Goal: Task Accomplishment & Management: Complete application form

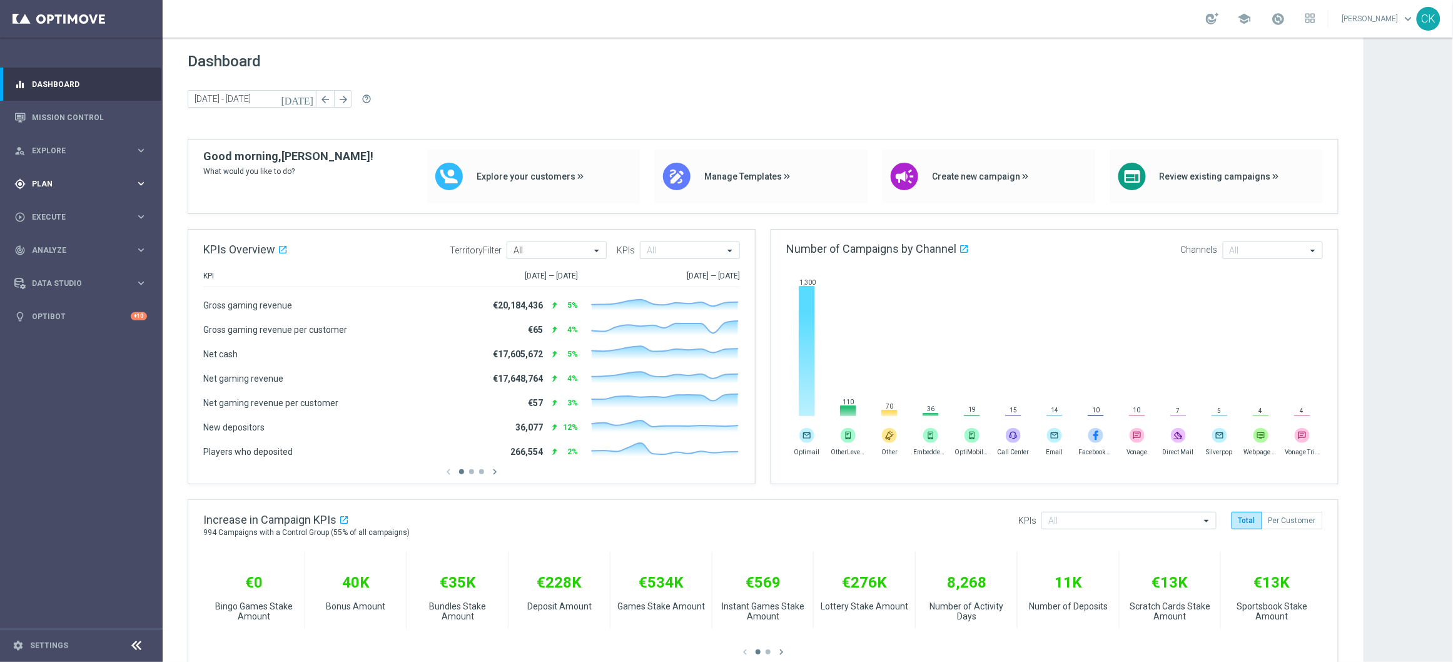
click at [44, 183] on span "Plan" at bounding box center [83, 184] width 103 height 8
click at [48, 330] on span "Execute" at bounding box center [83, 329] width 103 height 8
click at [64, 238] on link "Campaign Builder" at bounding box center [82, 243] width 98 height 10
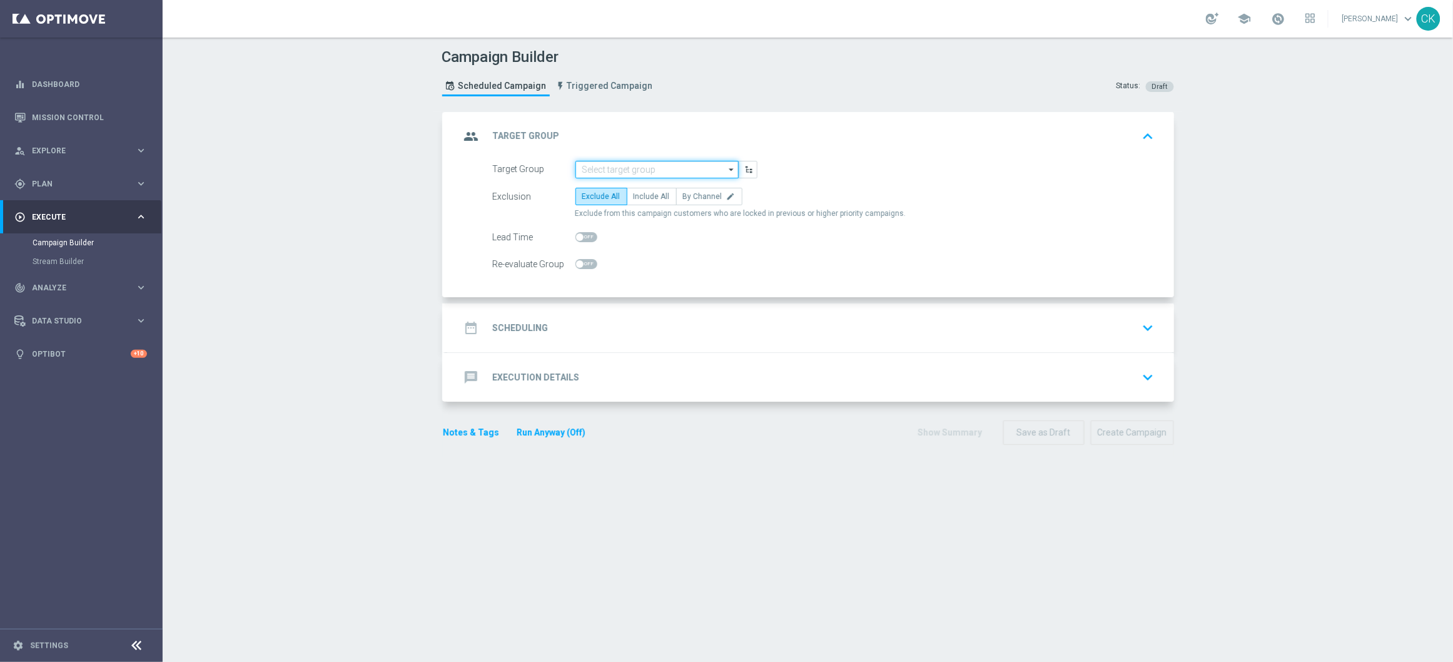
click at [593, 167] on input at bounding box center [656, 170] width 163 height 18
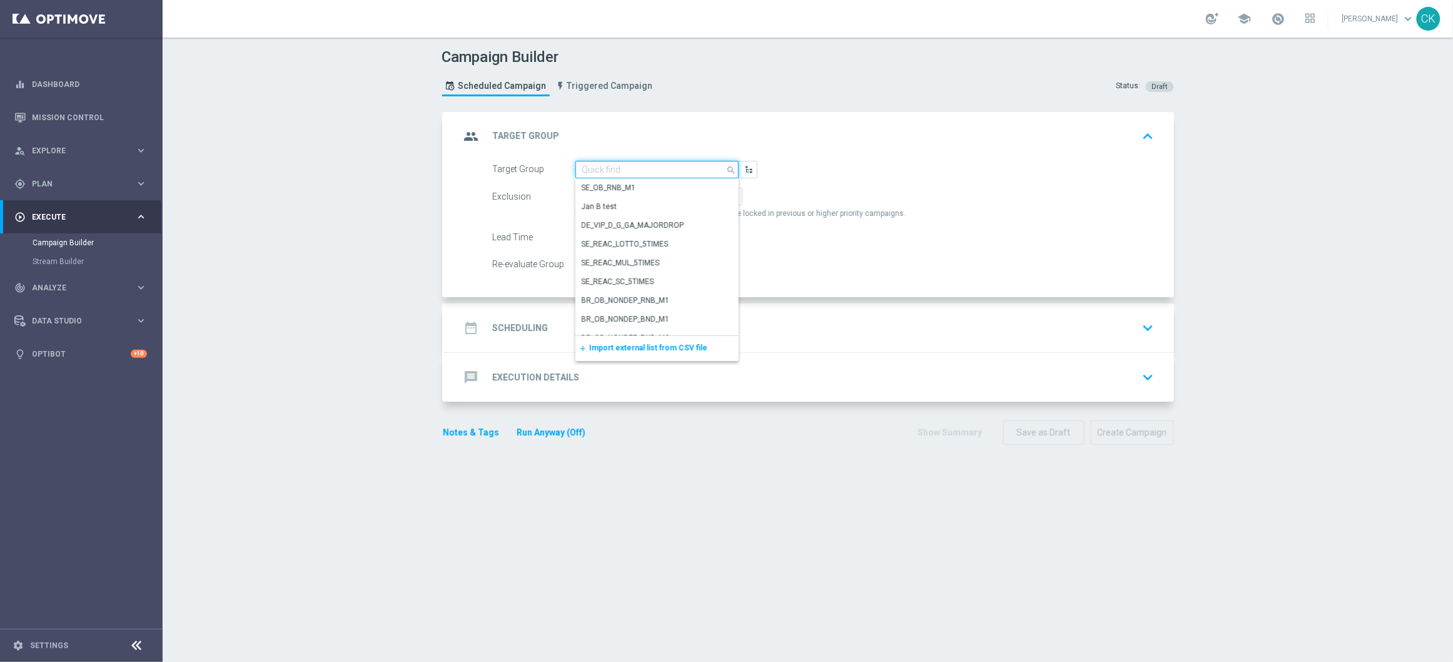
paste input "DE_ALL__SURVEY2025SEP_CHURN_Reminder__ALL_EMA_TAC_MIX"
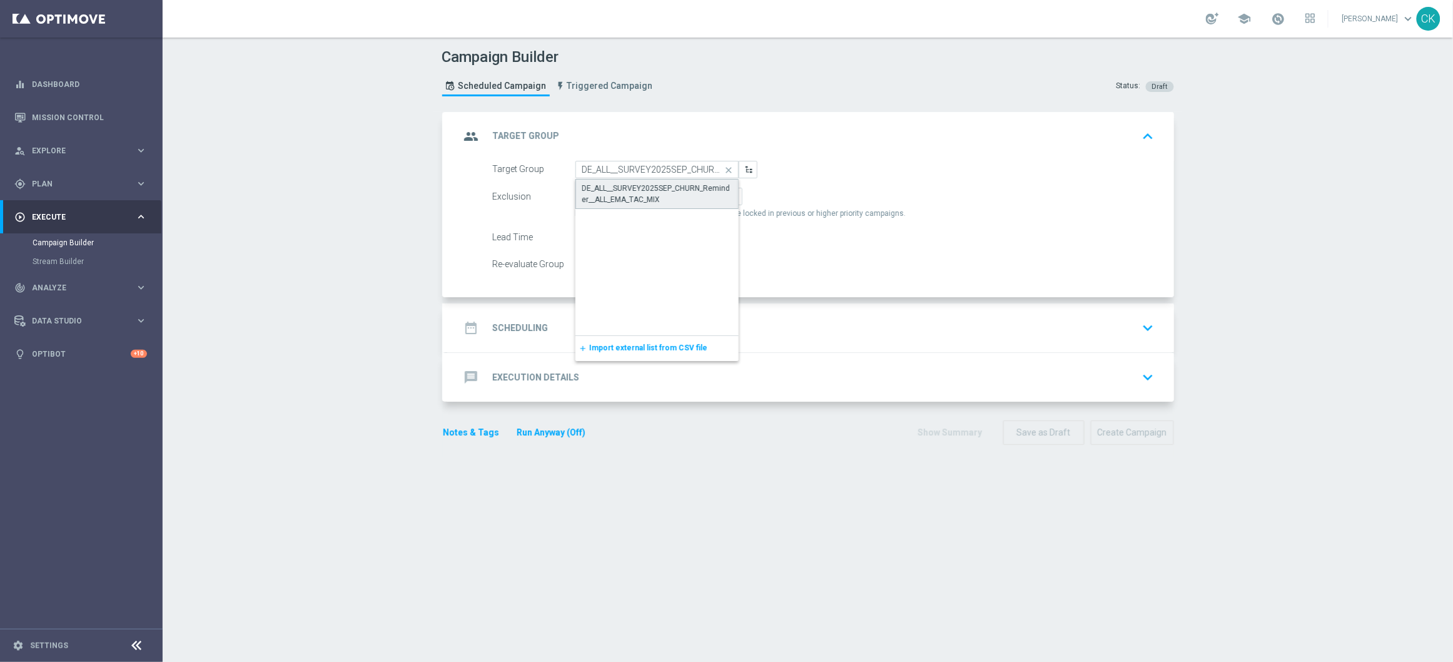
click at [611, 196] on div "DE_ALL__SURVEY2025SEP_CHURN_Reminder__ALL_EMA_TAC_MIX" at bounding box center [656, 194] width 149 height 23
type input "DE_ALL__SURVEY2025SEP_CHURN_Reminder__ALL_EMA_TAC_MIX"
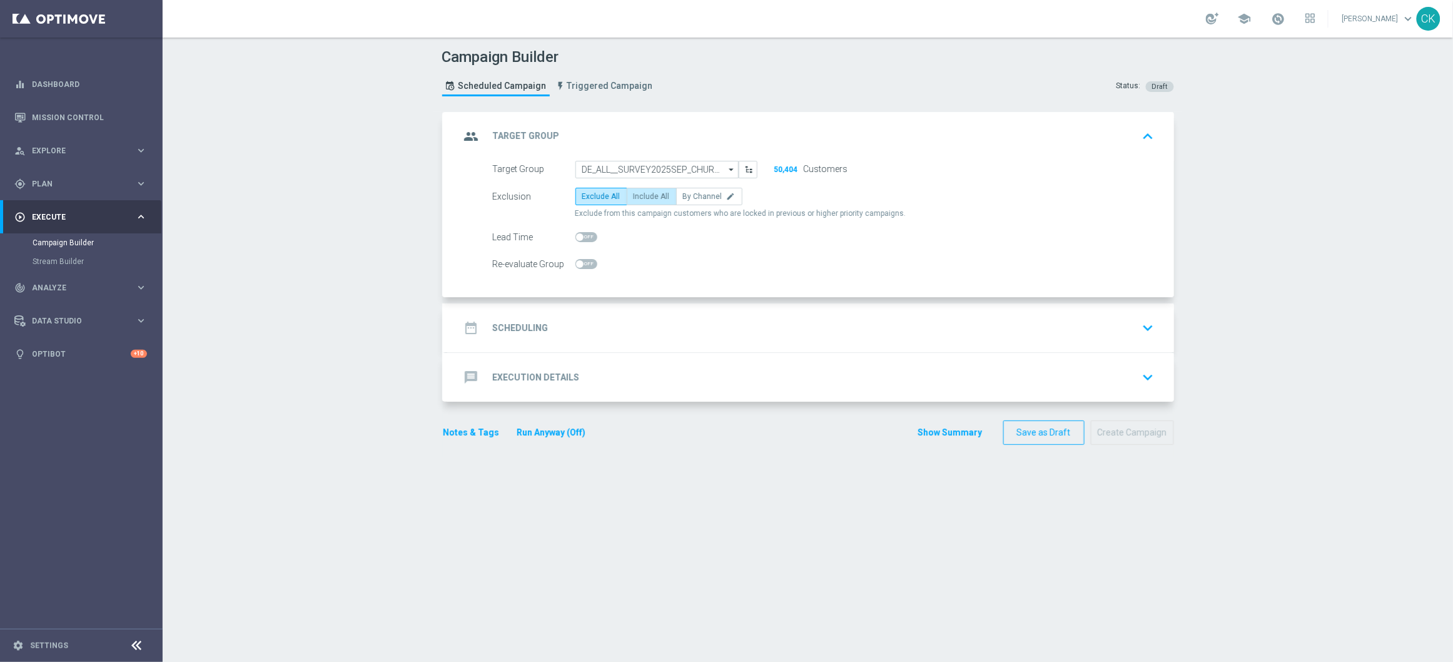
click at [641, 192] on span "Include All" at bounding box center [651, 196] width 36 height 9
click at [641, 194] on input "Include All" at bounding box center [637, 198] width 8 height 8
radio input "true"
click at [510, 324] on h2 "Scheduling" at bounding box center [521, 328] width 56 height 12
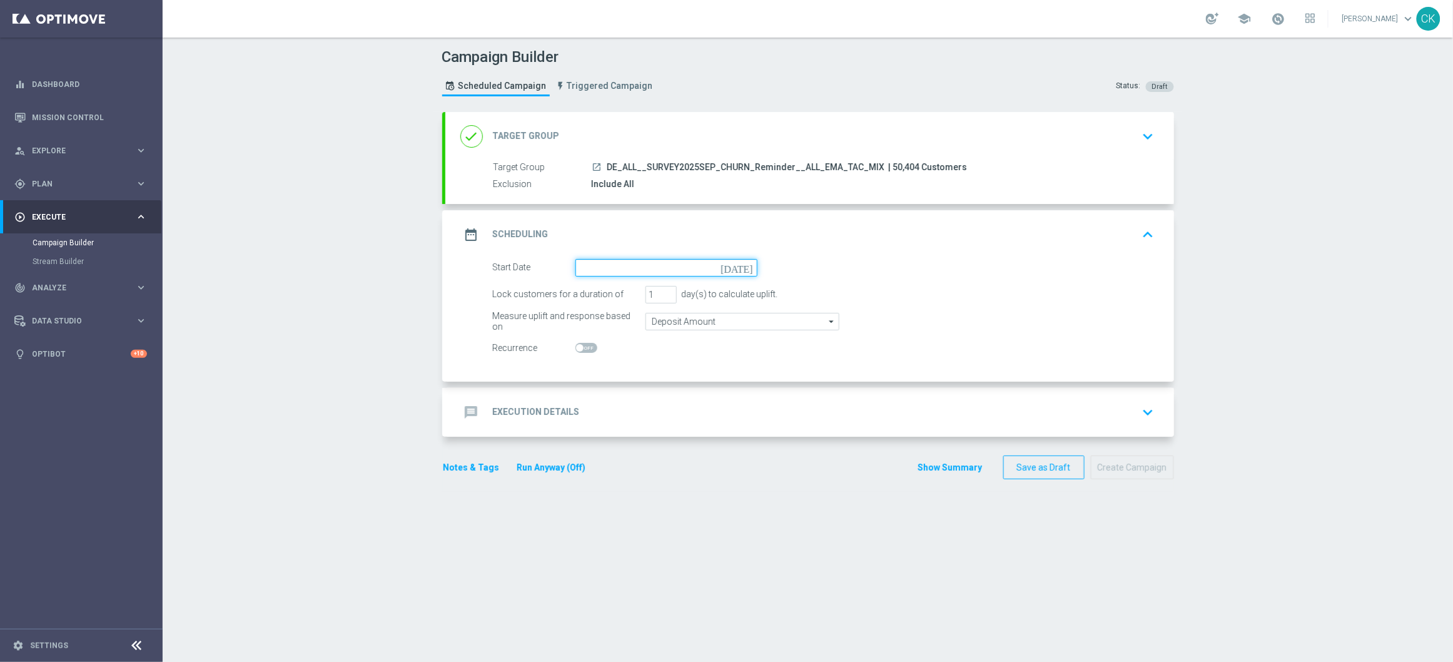
click at [611, 269] on input at bounding box center [666, 268] width 182 height 18
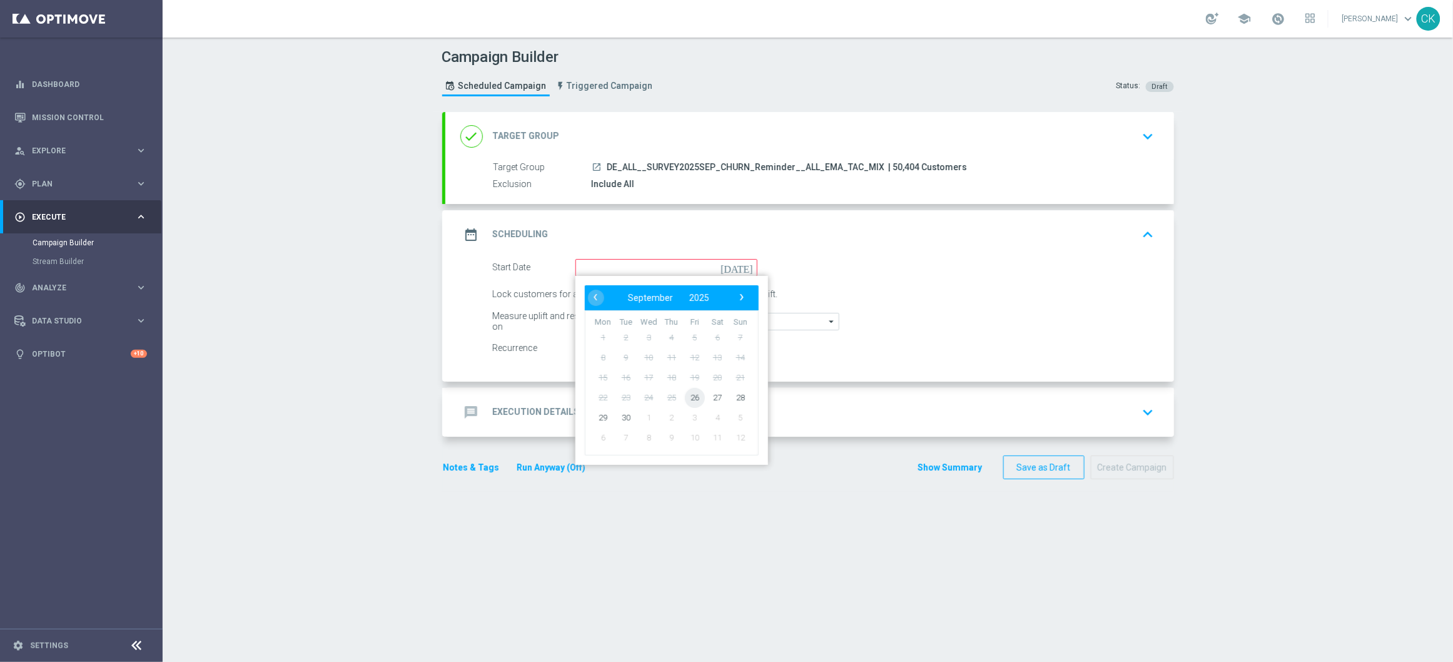
click at [687, 393] on span "26" at bounding box center [694, 397] width 20 height 20
type input "[DATE]"
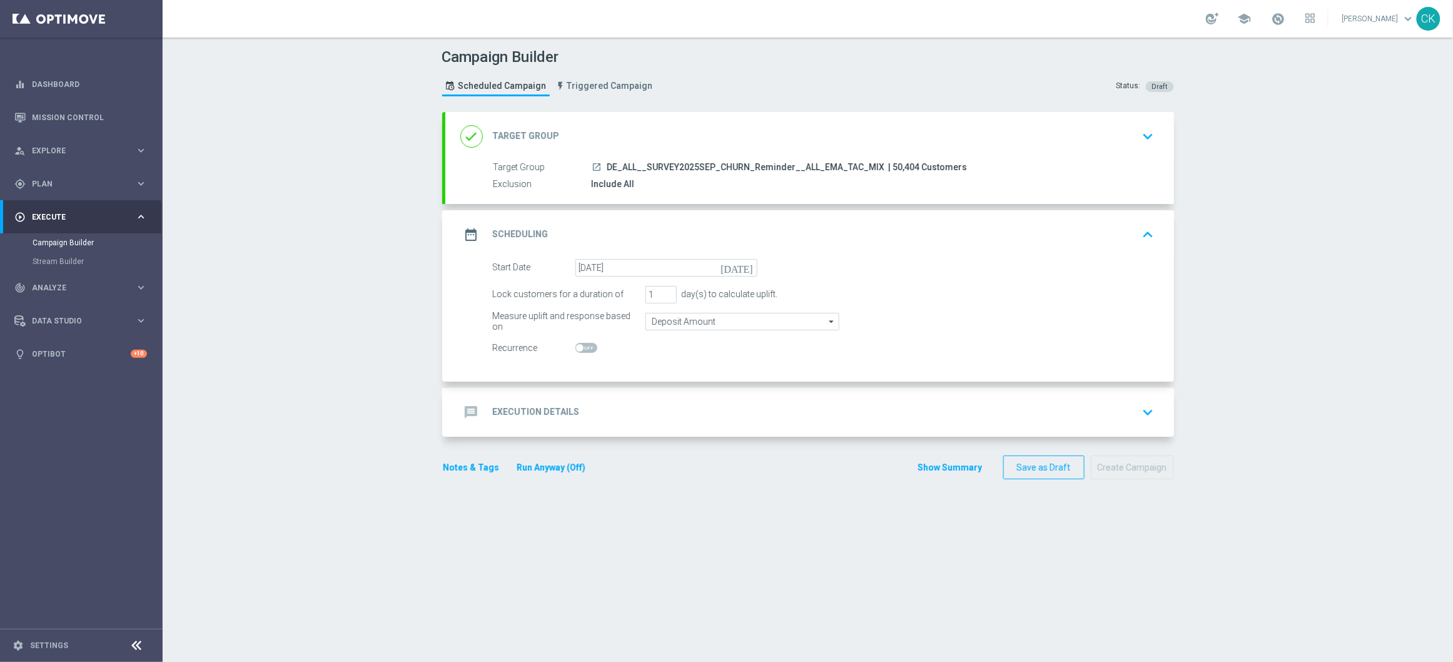
click at [741, 263] on icon "[DATE]" at bounding box center [738, 266] width 37 height 14
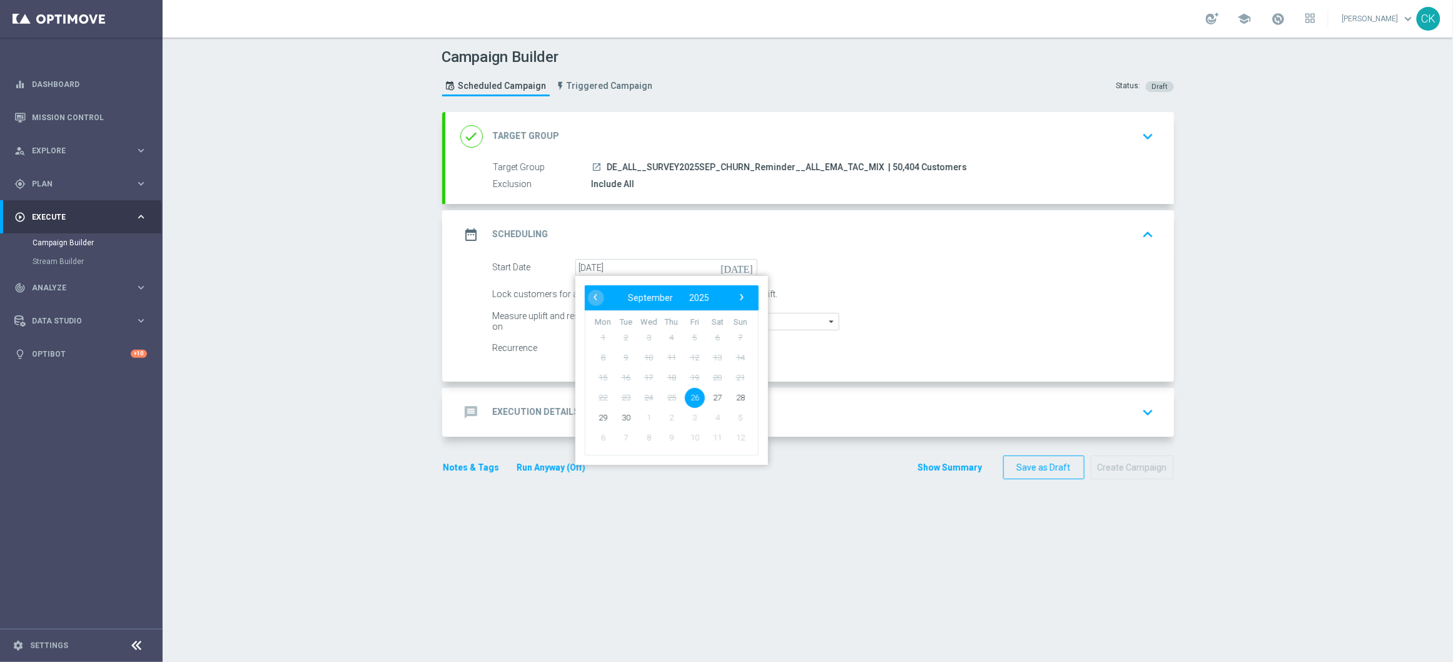
click at [741, 263] on icon "[DATE]" at bounding box center [738, 266] width 37 height 14
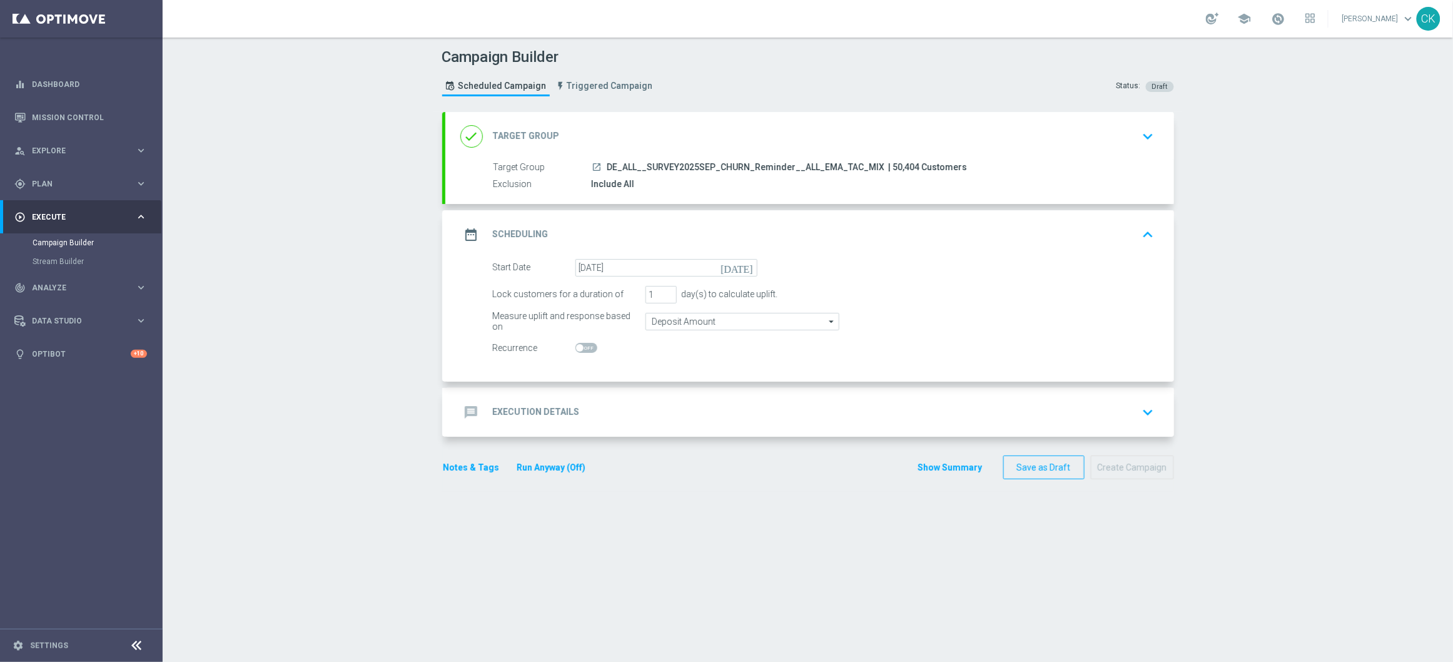
click at [834, 273] on div "Start Date [DATE] [DATE]" at bounding box center [823, 268] width 680 height 18
click at [515, 407] on h2 "Execution Details" at bounding box center [536, 412] width 87 height 12
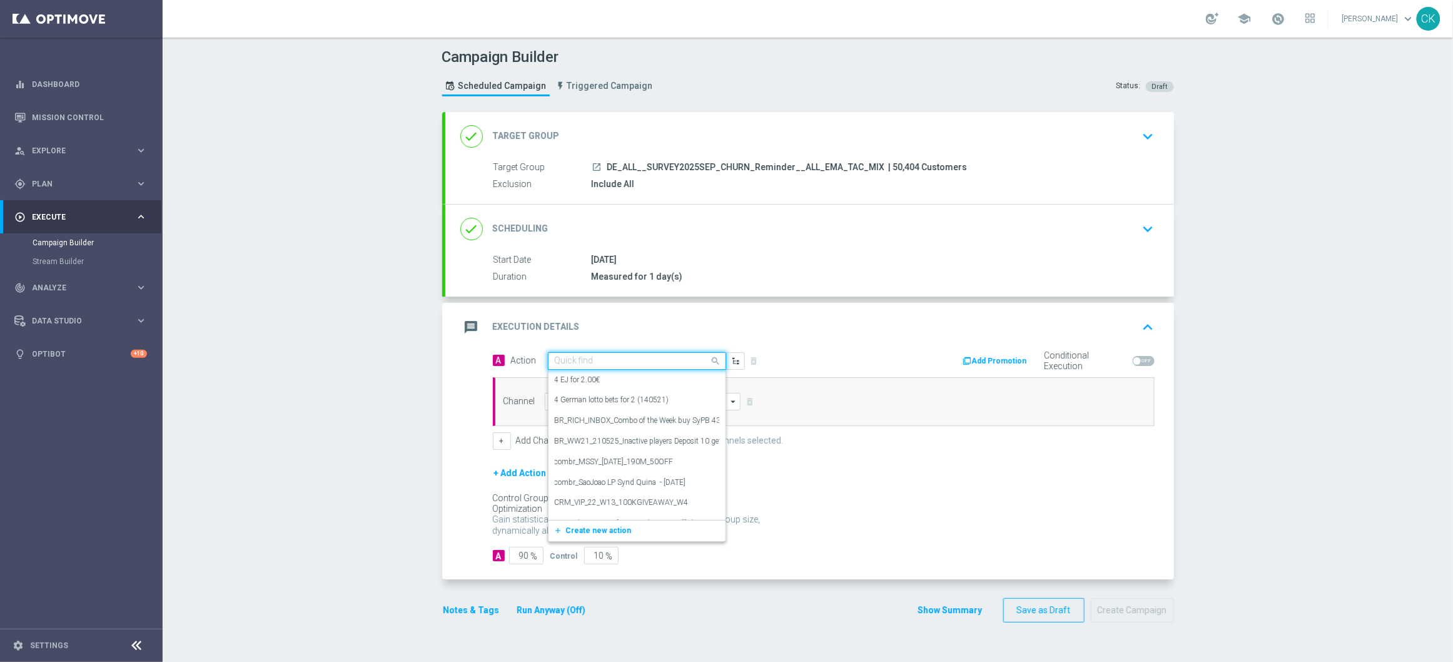
click at [589, 363] on input "text" at bounding box center [624, 361] width 139 height 11
paste input "Survey with 5€ Lottery-Voucher"
type input "Survey with 5€ Lottery-Voucher"
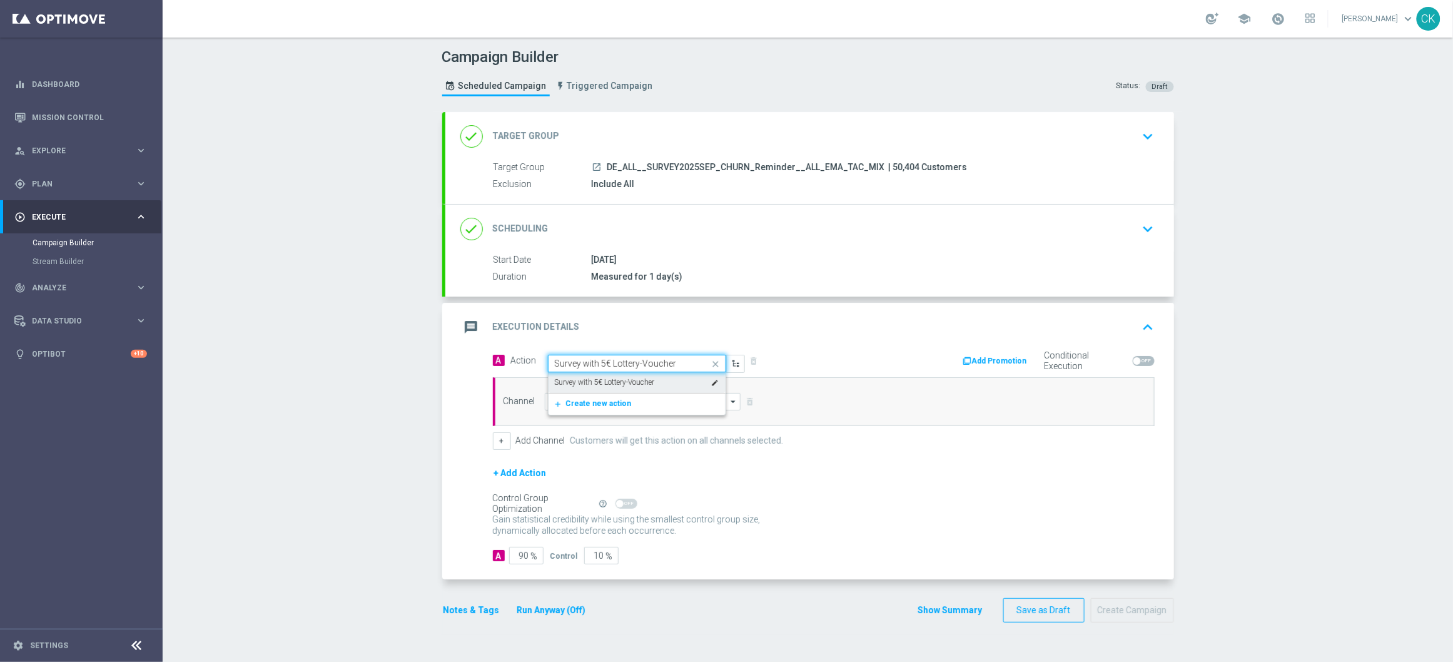
click at [582, 381] on label "Survey with 5€ Lottery-Voucher" at bounding box center [605, 382] width 100 height 11
click at [575, 399] on input at bounding box center [643, 402] width 196 height 18
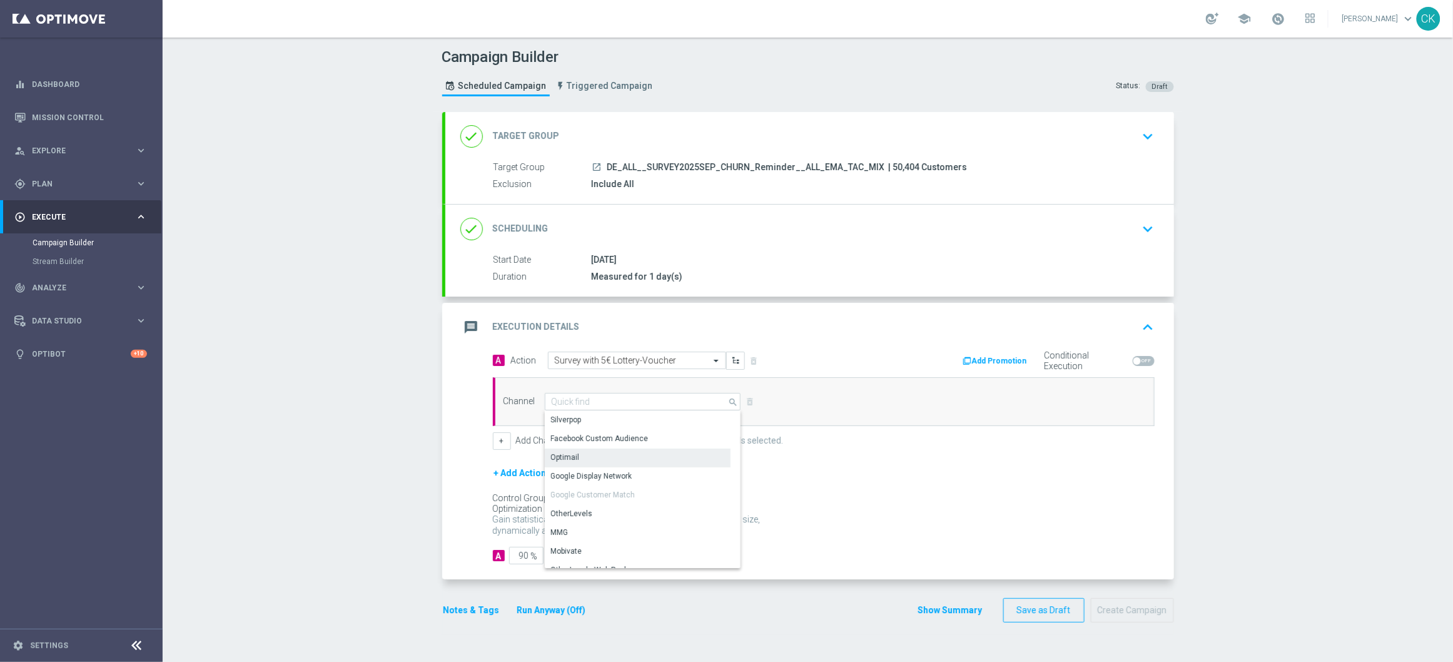
click at [570, 455] on div "Optimail" at bounding box center [565, 457] width 29 height 11
type input "Optimail"
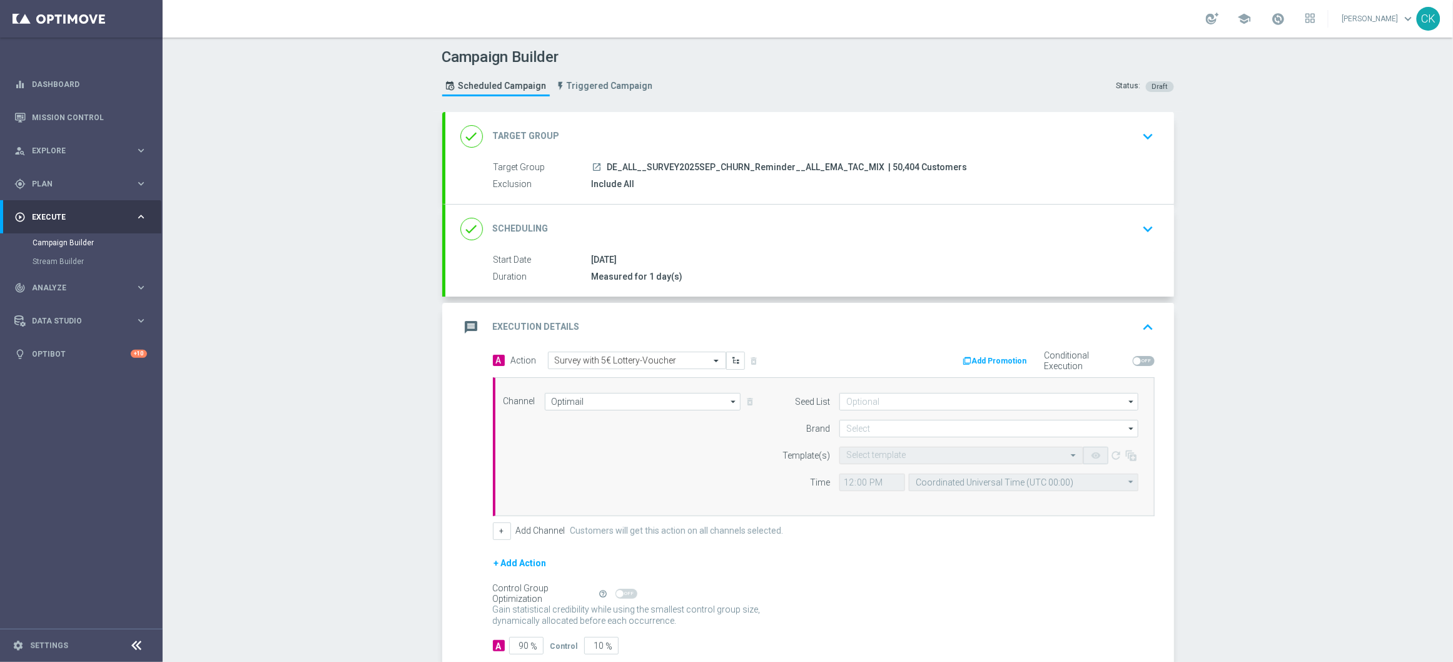
scroll to position [77, 0]
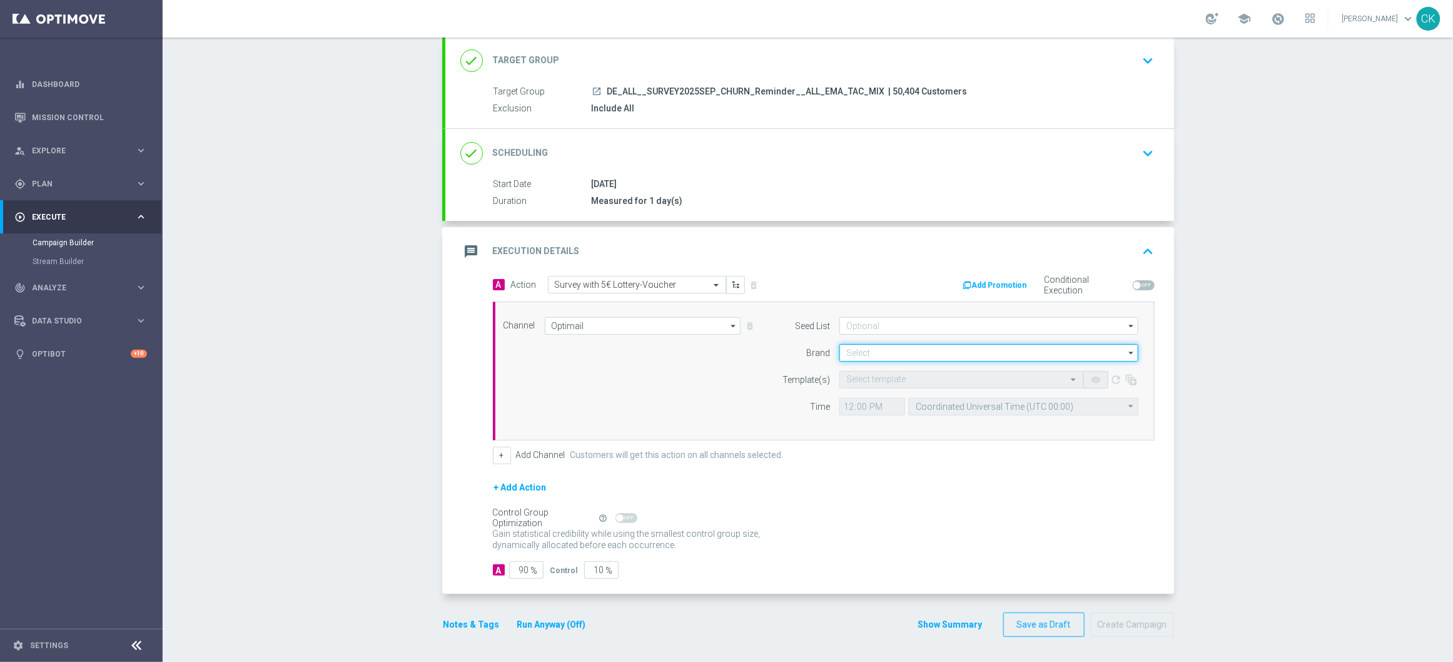
click at [880, 346] on input at bounding box center [988, 353] width 299 height 18
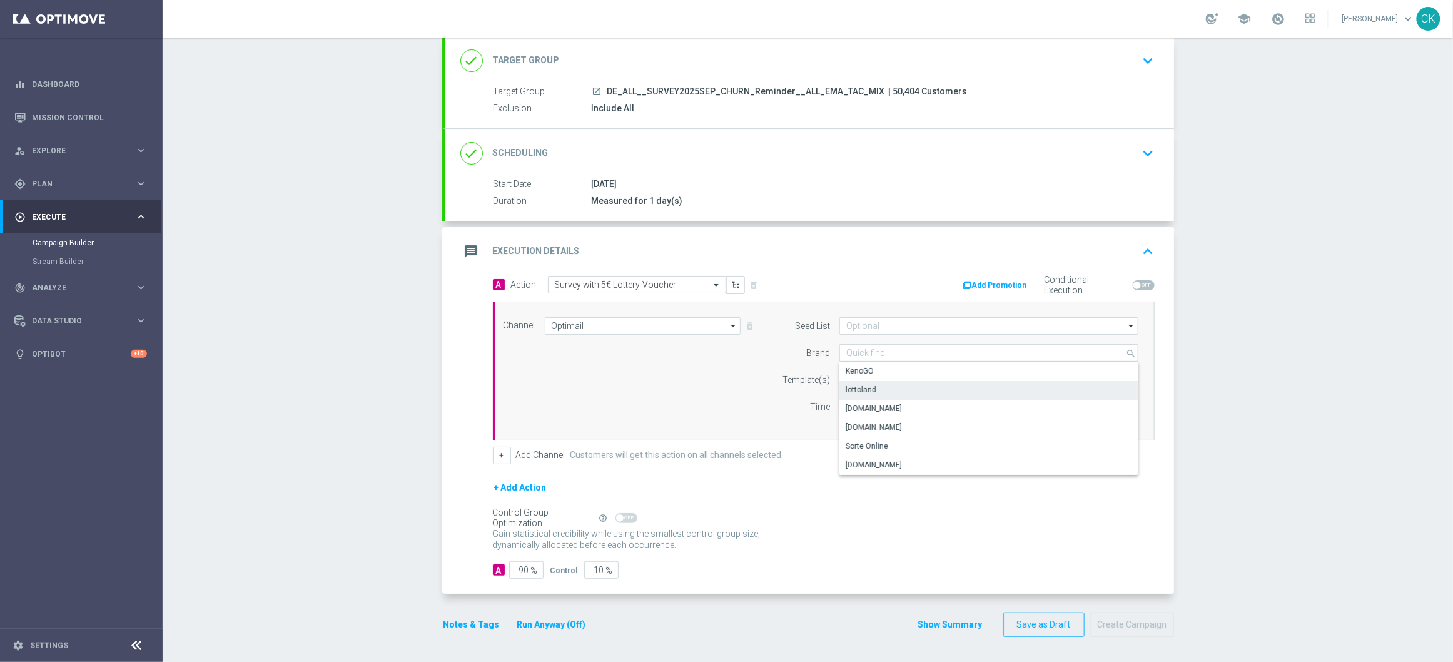
click at [874, 385] on div "lottoland" at bounding box center [988, 390] width 299 height 18
type input "lottoland"
click at [872, 378] on input "text" at bounding box center [948, 380] width 205 height 11
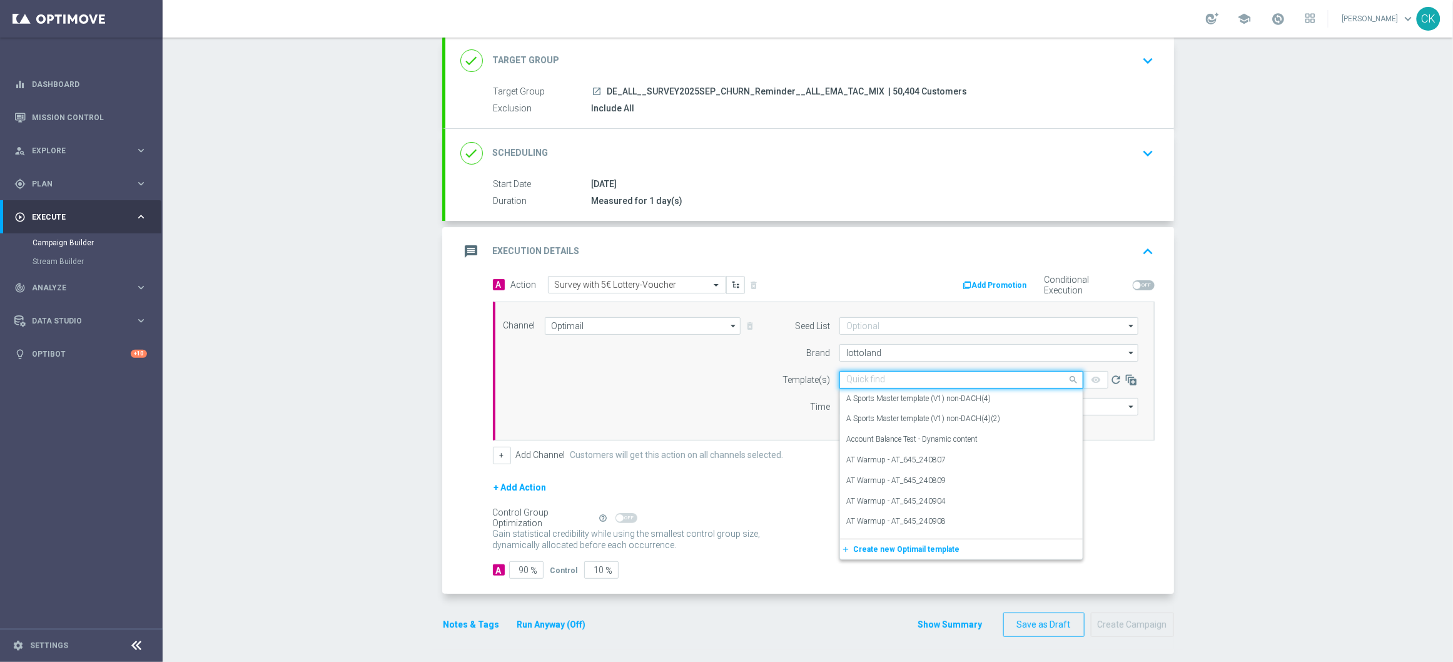
paste input "DE_ALL__SURVEY_CHURNED_RMD_250814__NVIP_EMA_SER_MIX"
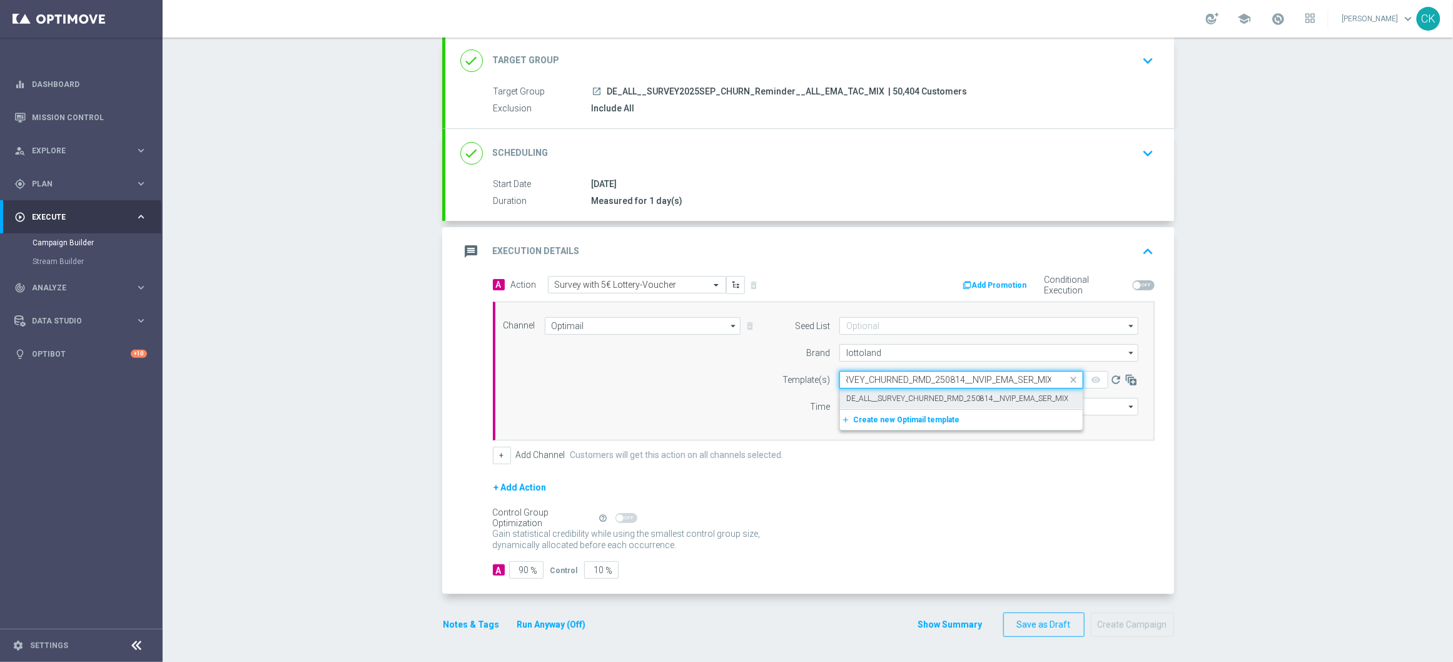
click at [868, 398] on label "DE_ALL__SURVEY_CHURNED_RMD_250814__NVIP_EMA_SER_MIX" at bounding box center [957, 398] width 222 height 11
type input "DE_ALL__SURVEY_CHURNED_RMD_250814__NVIP_EMA_SER_MIX"
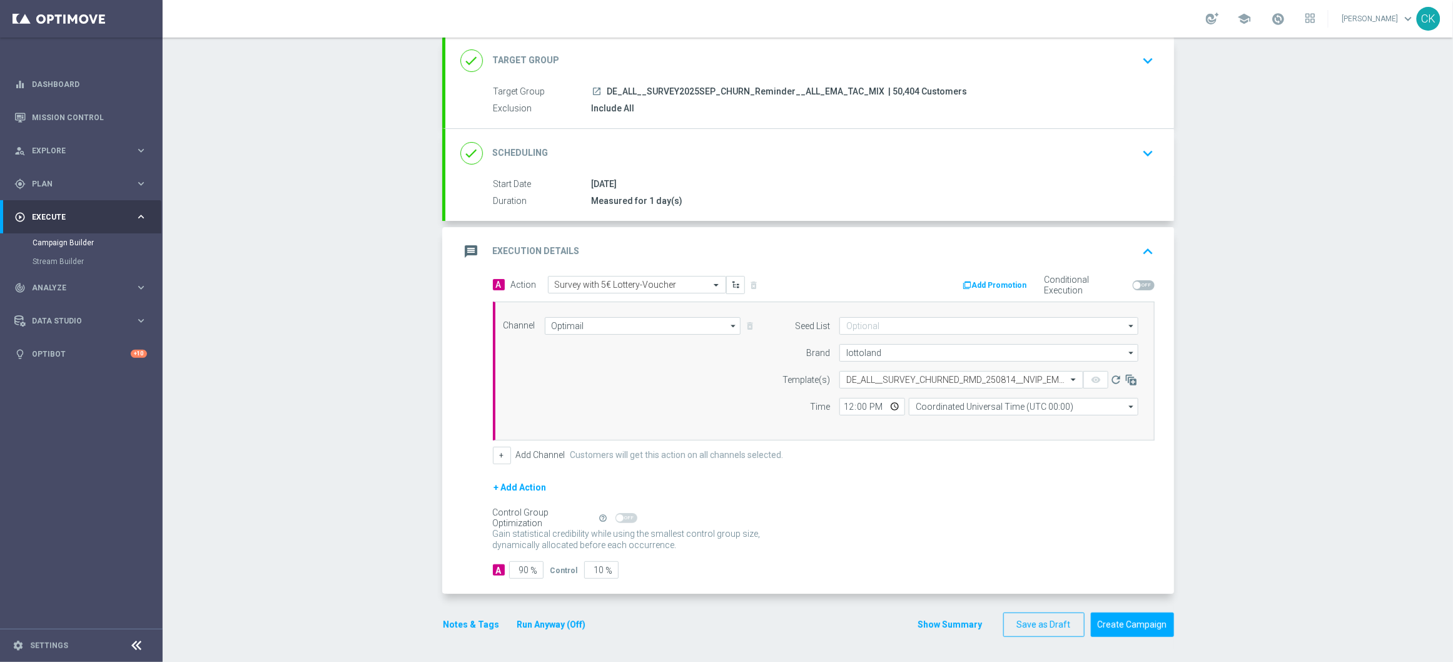
scroll to position [0, 0]
click at [839, 408] on input "12:00" at bounding box center [872, 407] width 66 height 18
type input "14:00"
click at [981, 400] on input "Coordinated Universal Time (UTC 00:00)" at bounding box center [1024, 407] width 230 height 18
click at [972, 417] on div "Central European Time ([GEOGRAPHIC_DATA]) (UTC +02:00)" at bounding box center [1024, 425] width 230 height 18
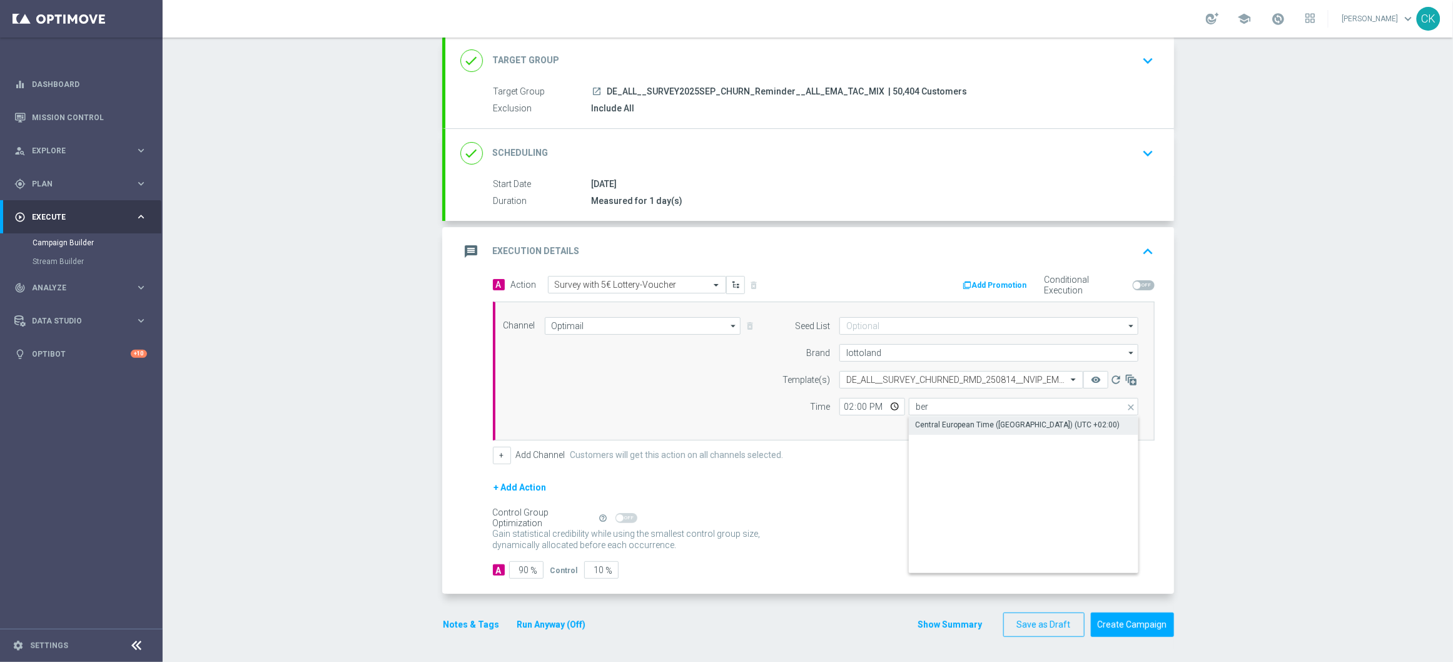
type input "Central European Time ([GEOGRAPHIC_DATA]) (UTC +02:00)"
click at [519, 572] on input "90" at bounding box center [526, 570] width 34 height 18
type input "0"
type input "100"
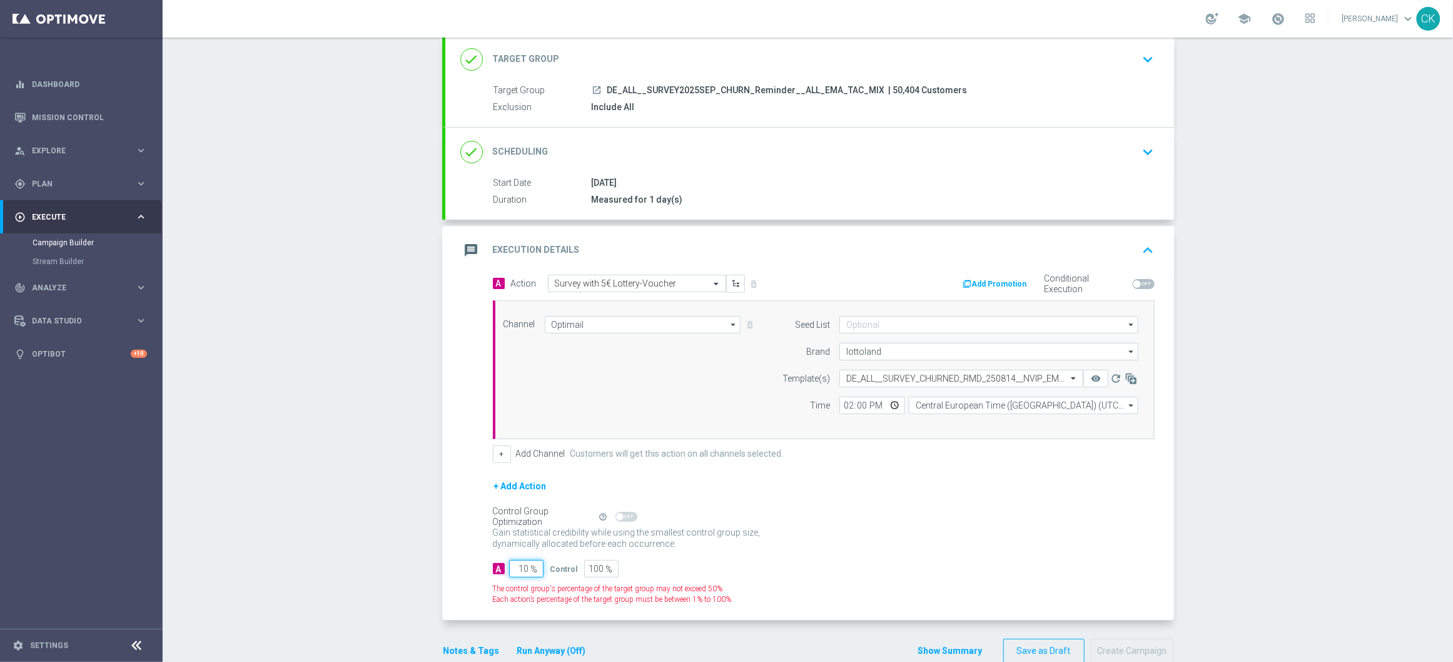
type input "100"
type input "0"
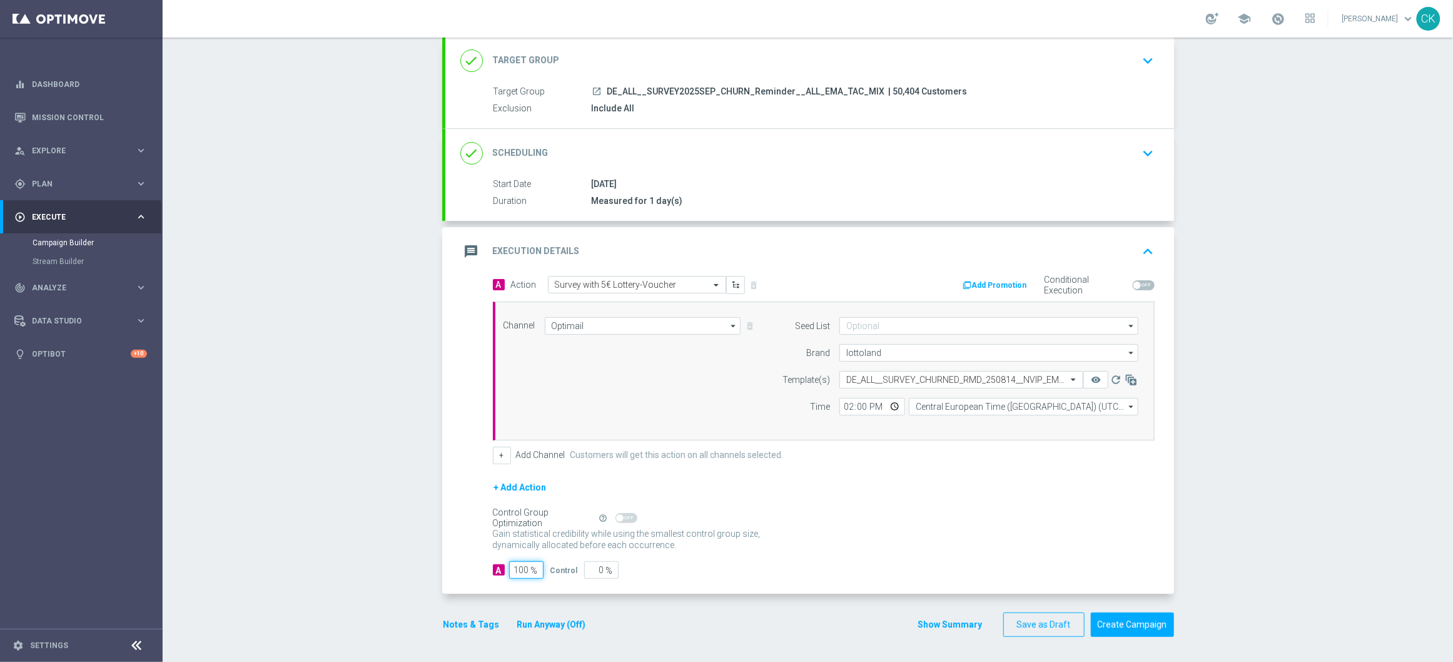
type input "100"
click at [483, 559] on div "A Action Select action Survey with 5€ Lottery-Voucher delete_forever Add Promot…" at bounding box center [809, 435] width 729 height 318
click at [455, 627] on button "Notes & Tags" at bounding box center [471, 625] width 59 height 16
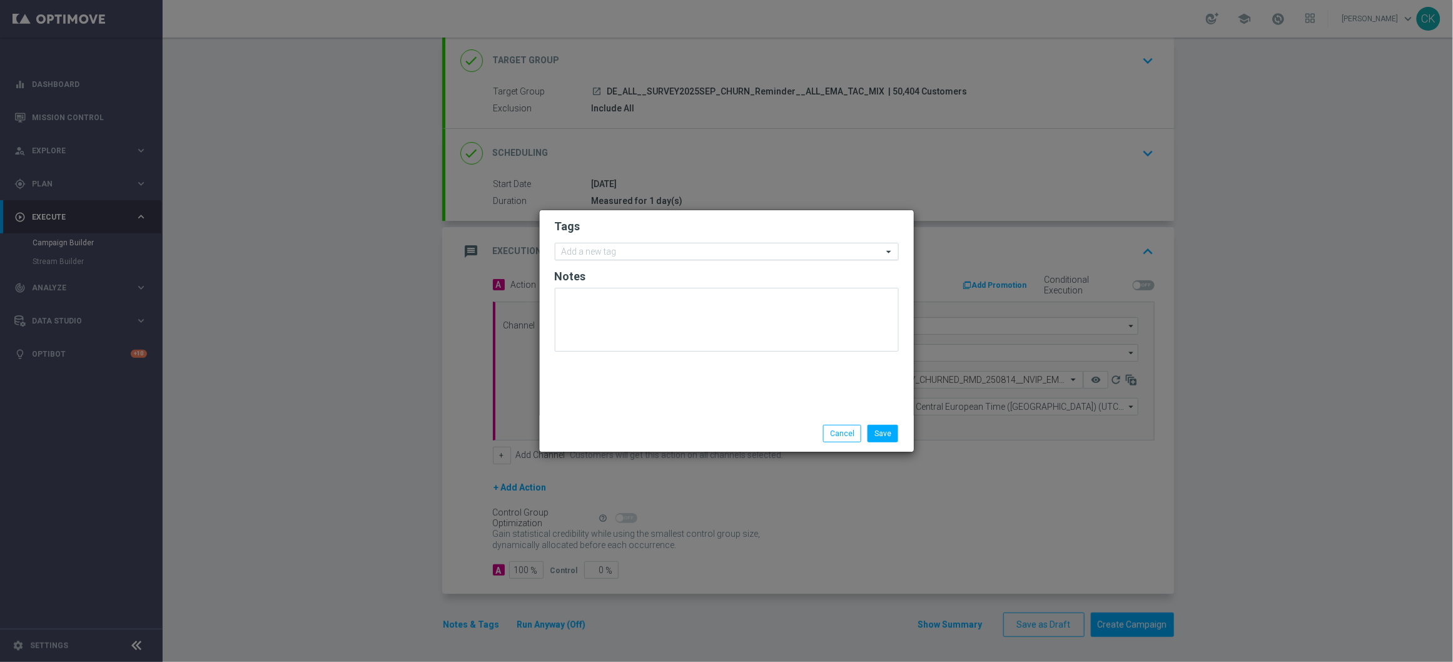
click at [633, 247] on input "text" at bounding box center [722, 252] width 321 height 11
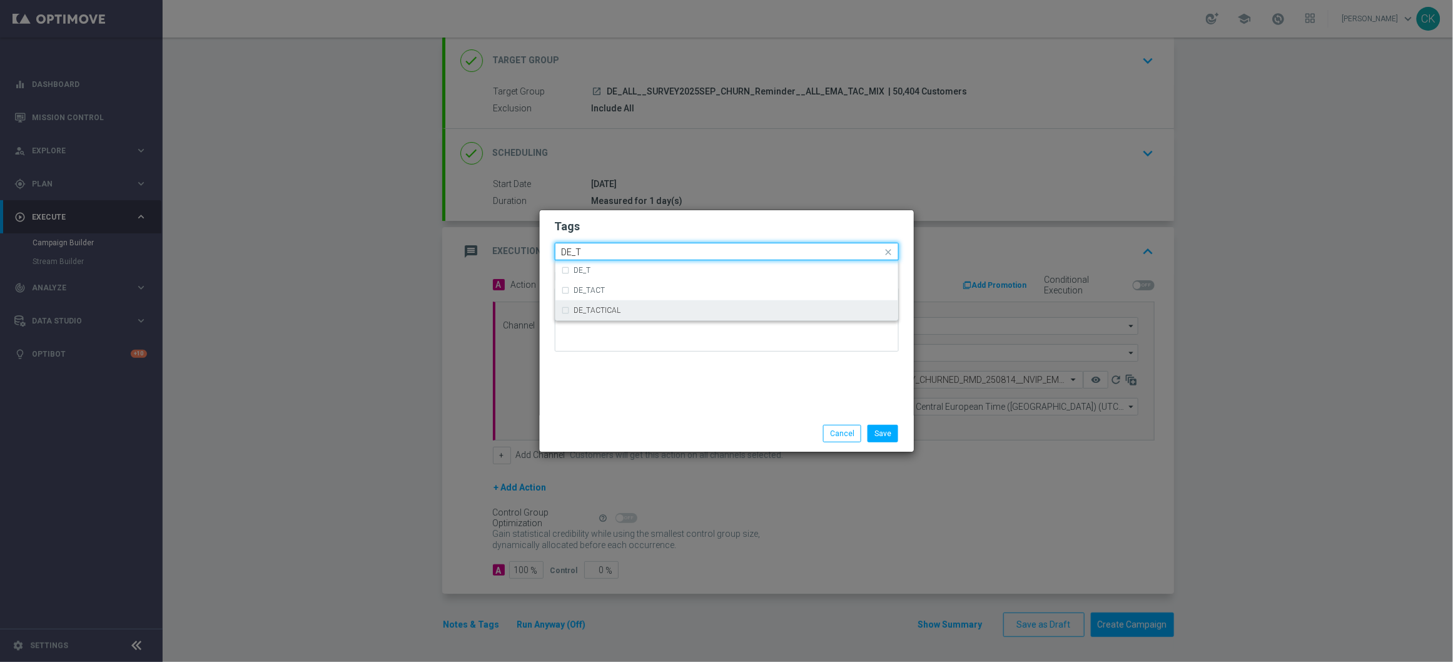
click at [631, 309] on div "DE_TACTICAL" at bounding box center [733, 310] width 318 height 8
type input "DE_T"
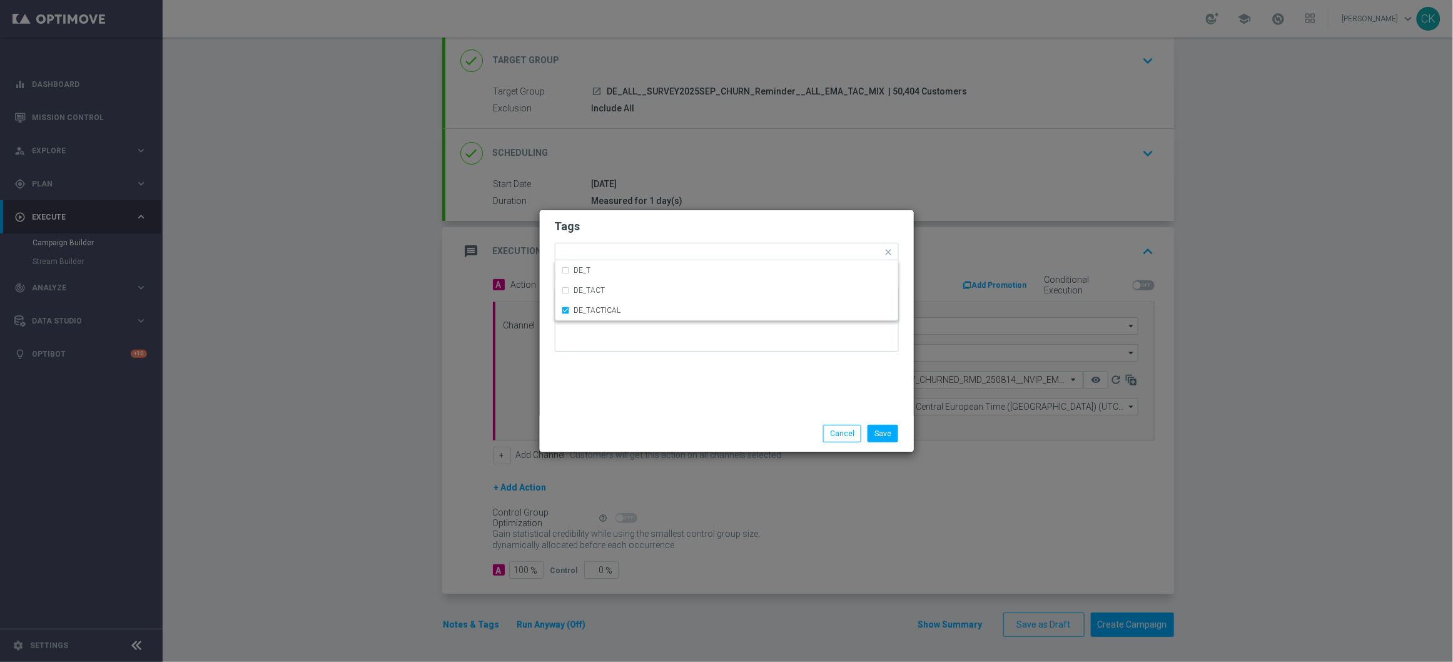
click at [617, 420] on div "Save Cancel" at bounding box center [727, 433] width 374 height 36
click at [890, 429] on button "Save" at bounding box center [882, 434] width 31 height 18
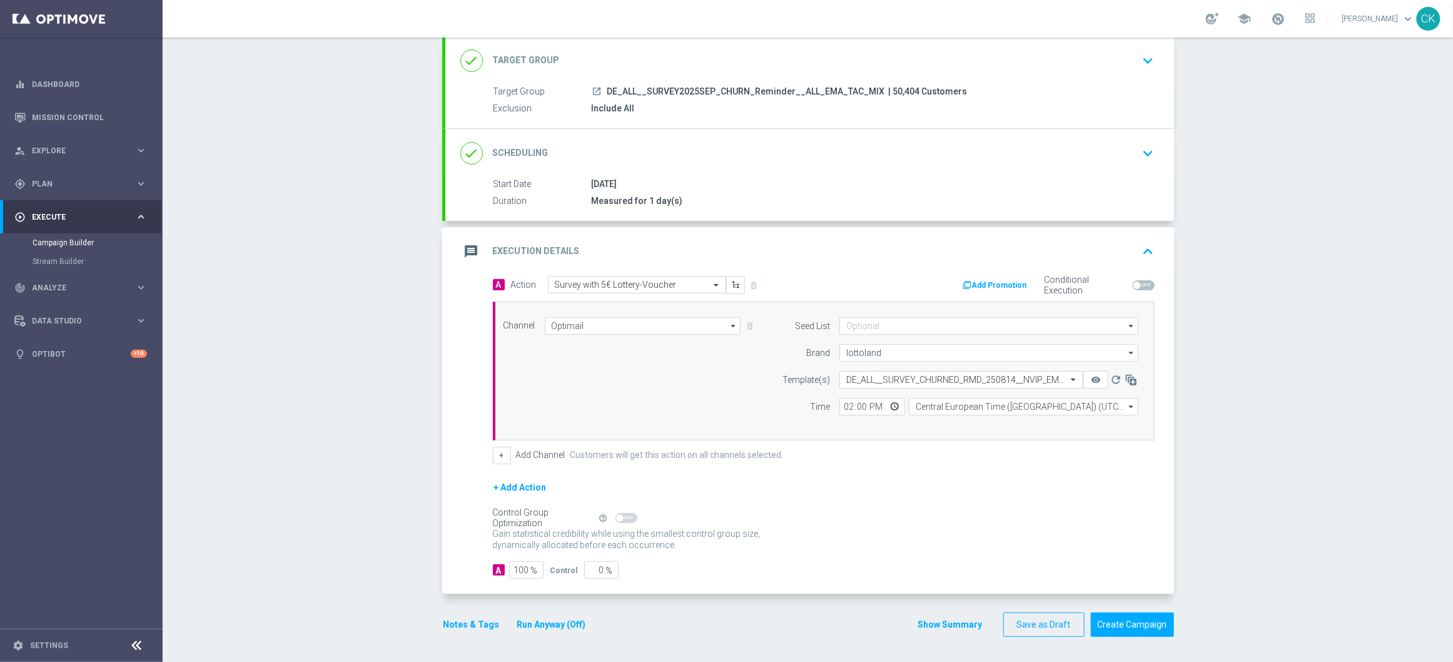
click at [450, 623] on button "Notes & Tags" at bounding box center [471, 625] width 59 height 16
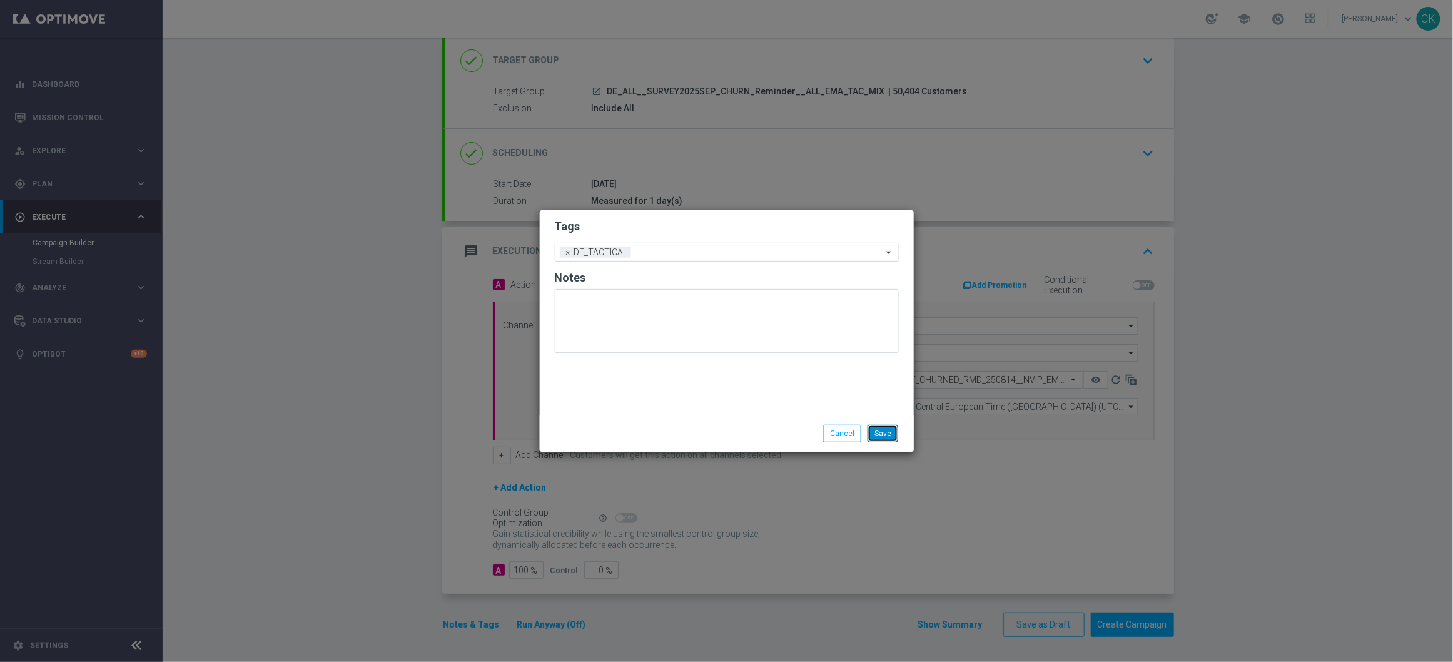
click at [885, 429] on button "Save" at bounding box center [882, 434] width 31 height 18
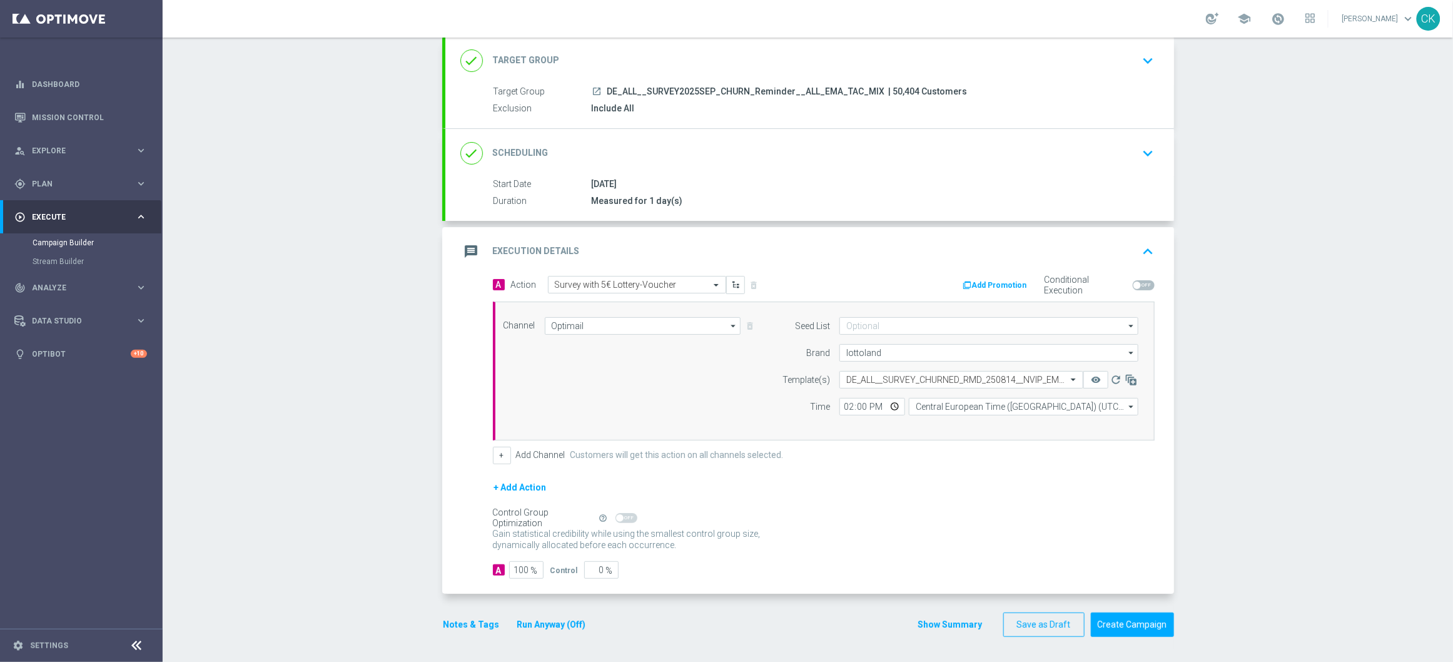
click at [462, 627] on button "Notes & Tags" at bounding box center [471, 625] width 59 height 16
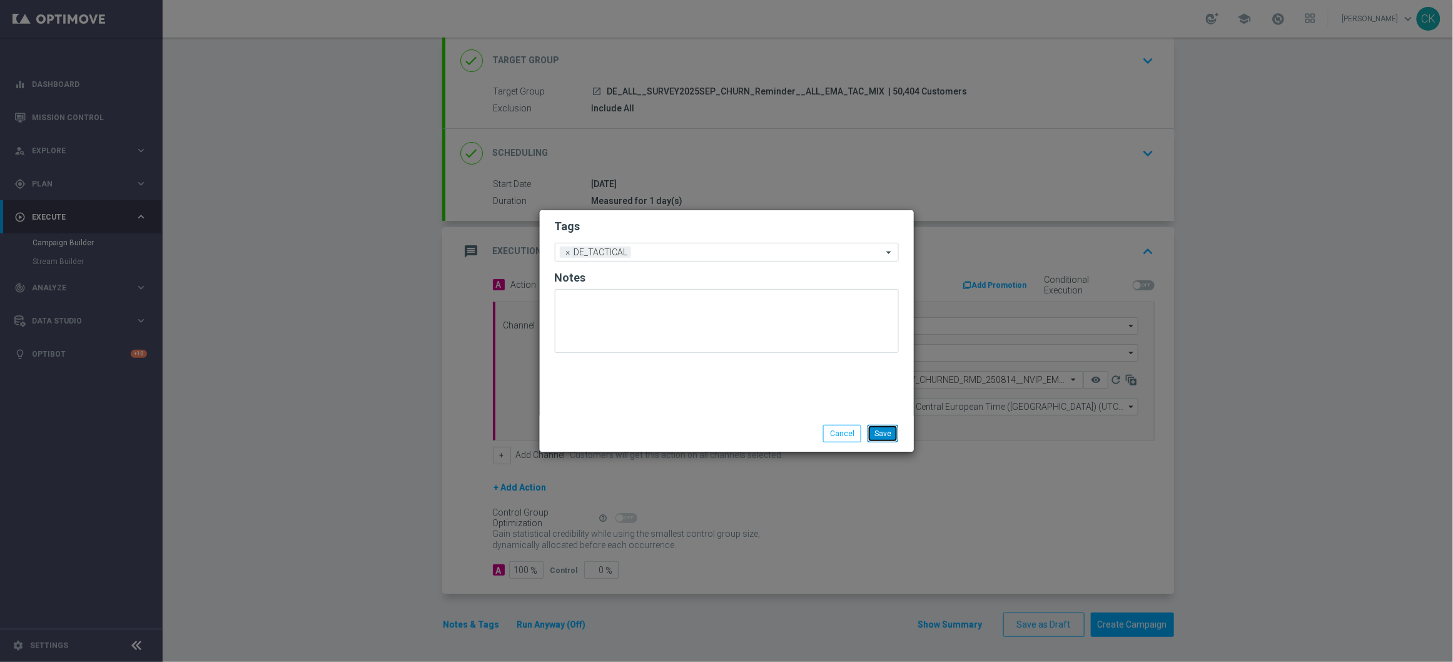
click at [892, 435] on button "Save" at bounding box center [882, 434] width 31 height 18
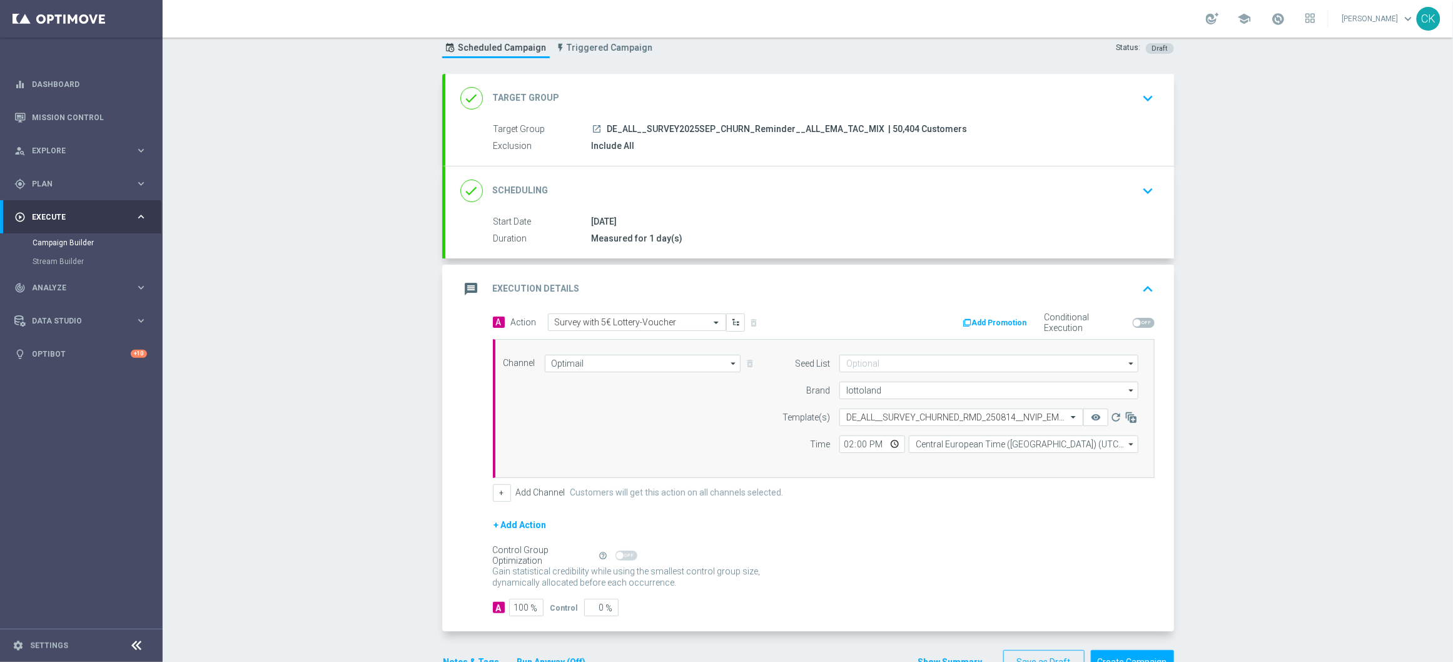
scroll to position [77, 0]
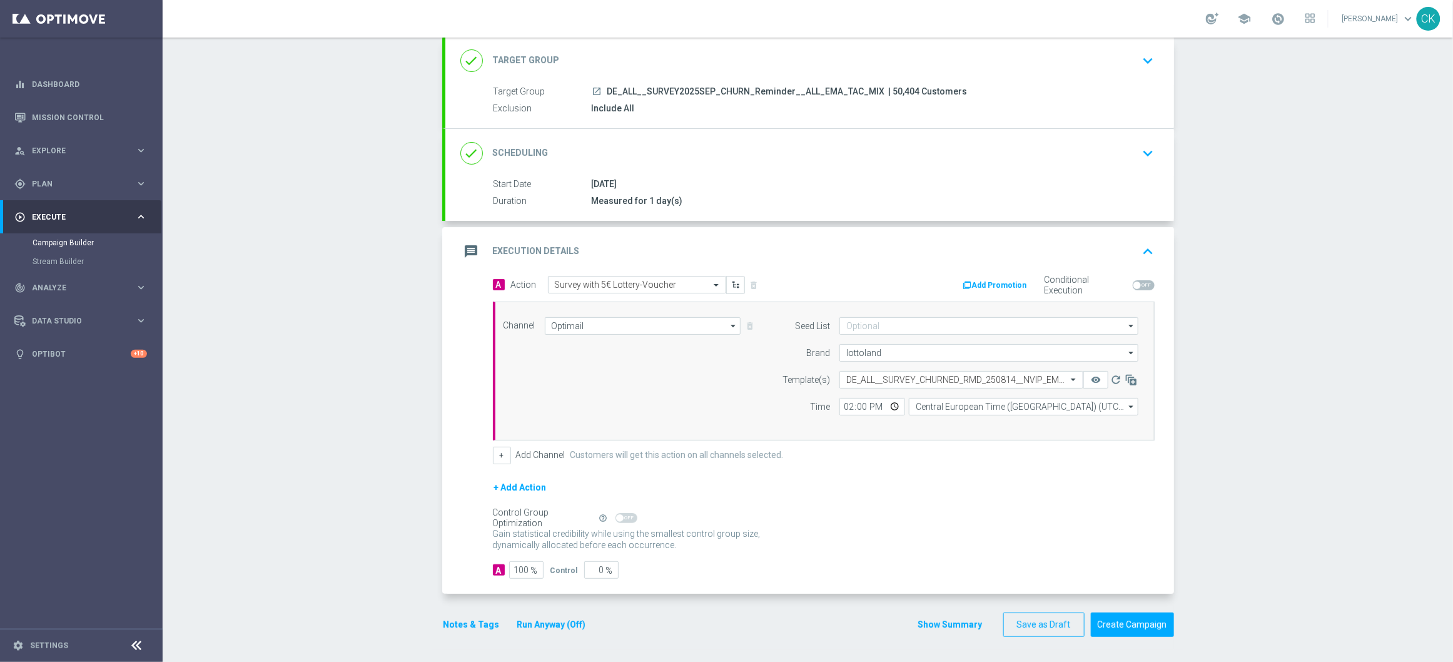
click at [452, 620] on button "Notes & Tags" at bounding box center [471, 625] width 59 height 16
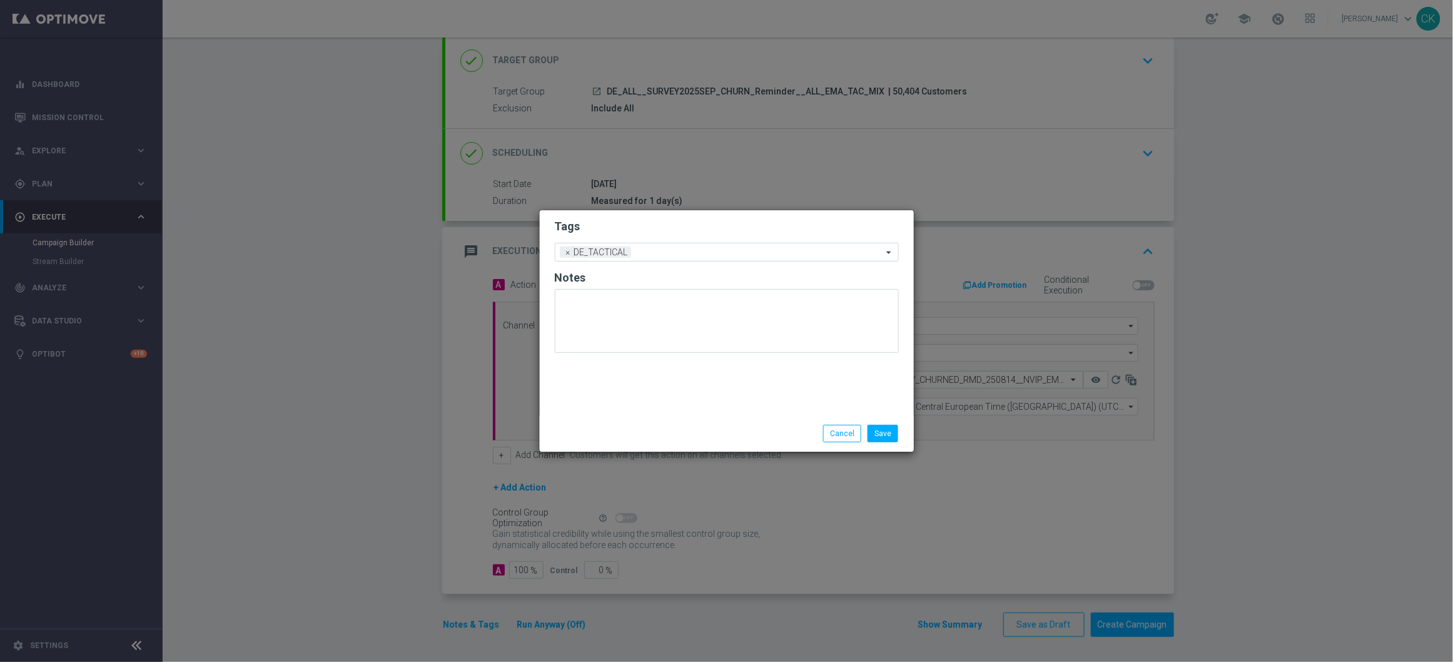
click at [877, 443] on div "Save Cancel" at bounding box center [727, 433] width 374 height 36
click at [882, 428] on button "Save" at bounding box center [882, 434] width 31 height 18
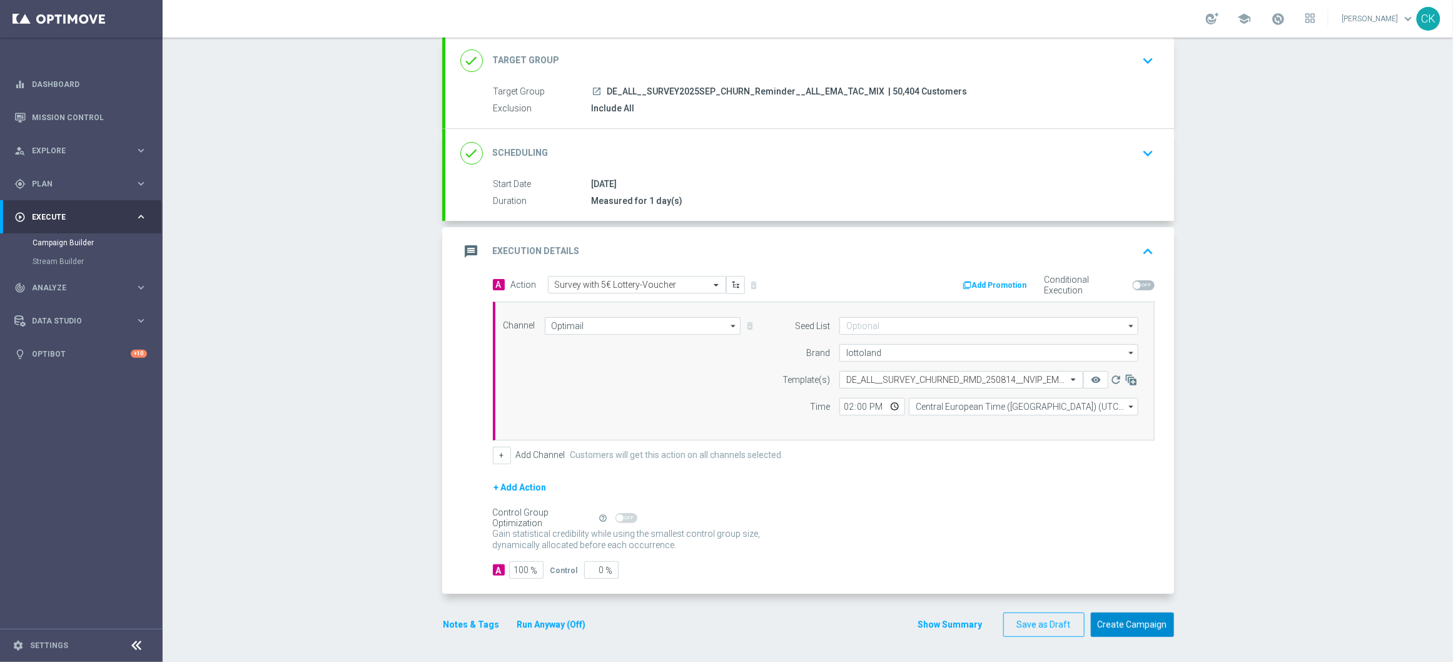
click at [1134, 625] on button "Create Campaign" at bounding box center [1132, 624] width 83 height 24
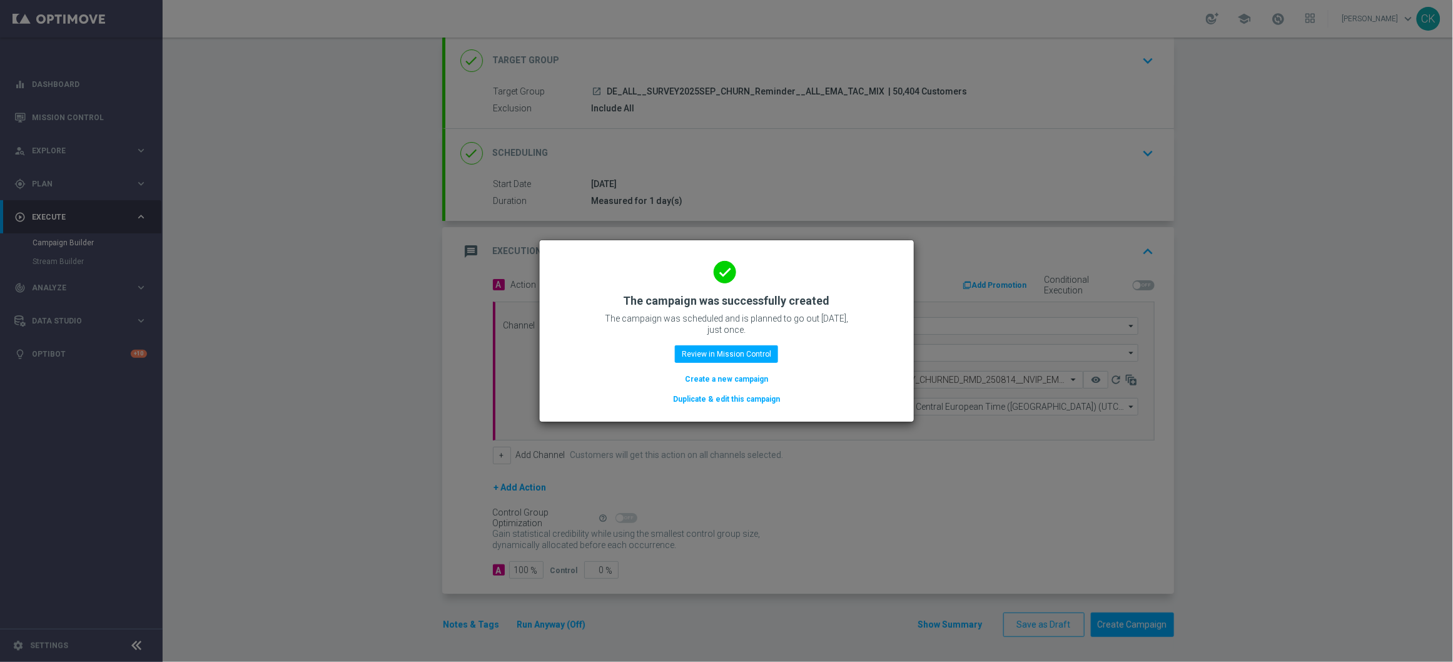
click at [710, 373] on button "Create a new campaign" at bounding box center [727, 379] width 86 height 14
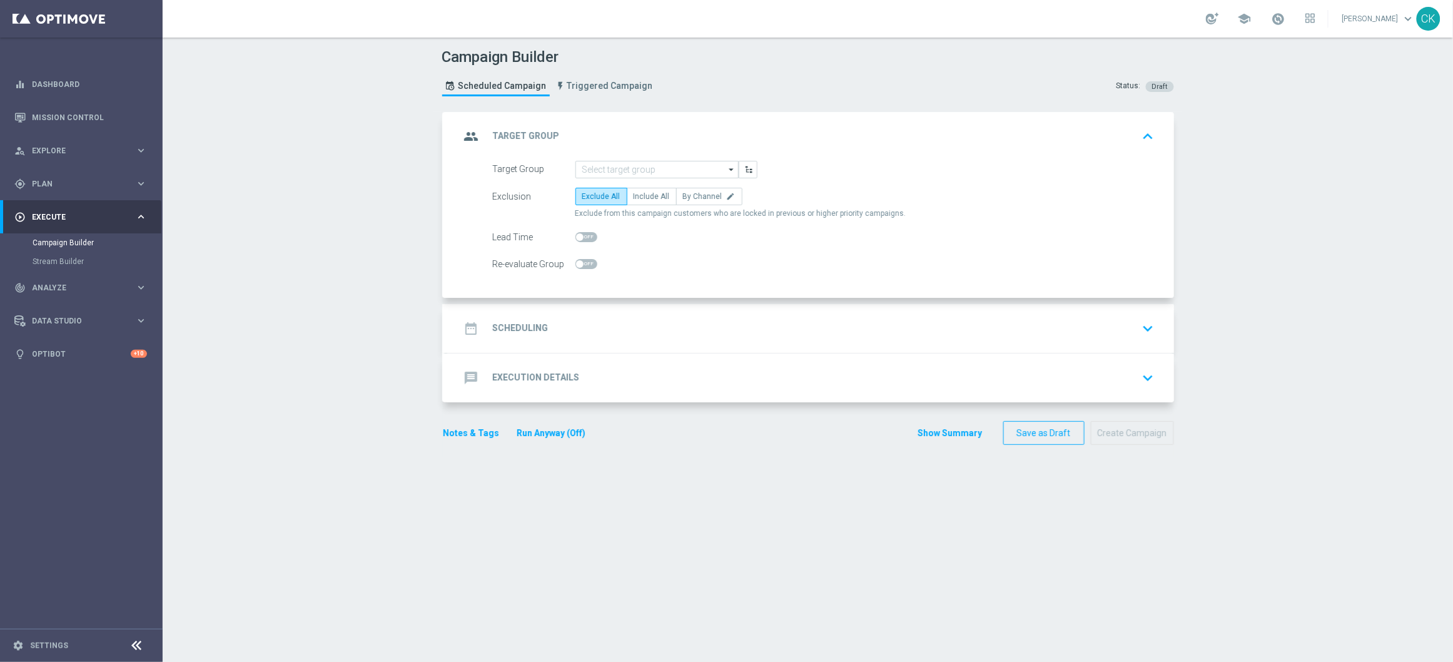
scroll to position [0, 0]
